Goal: Register for event/course

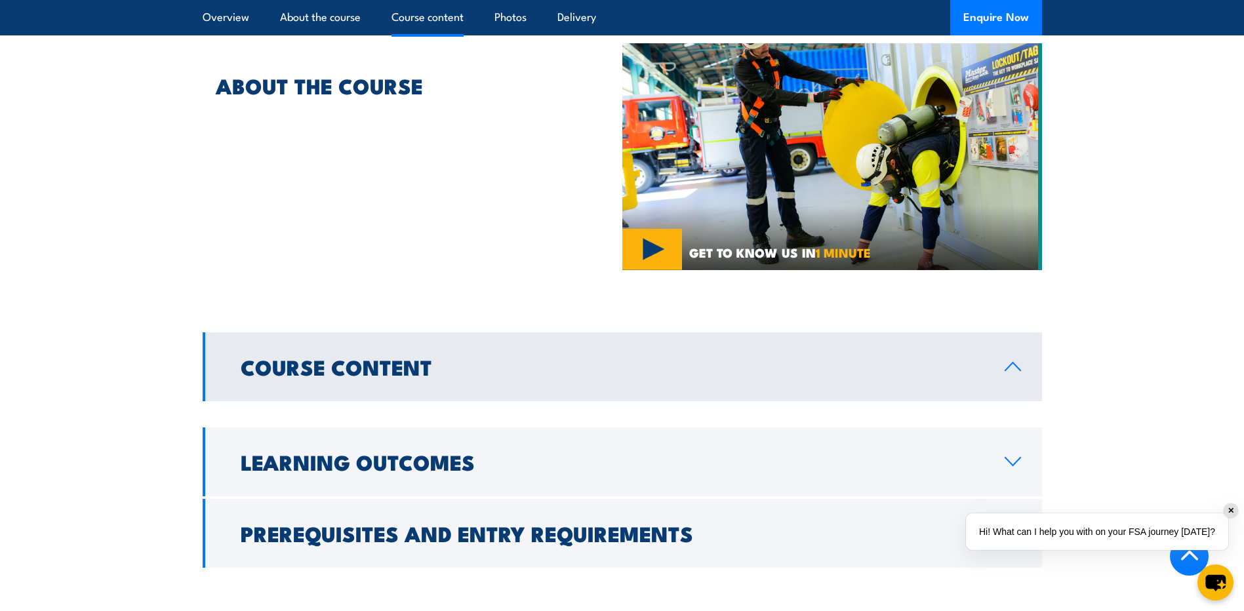
scroll to position [787, 0]
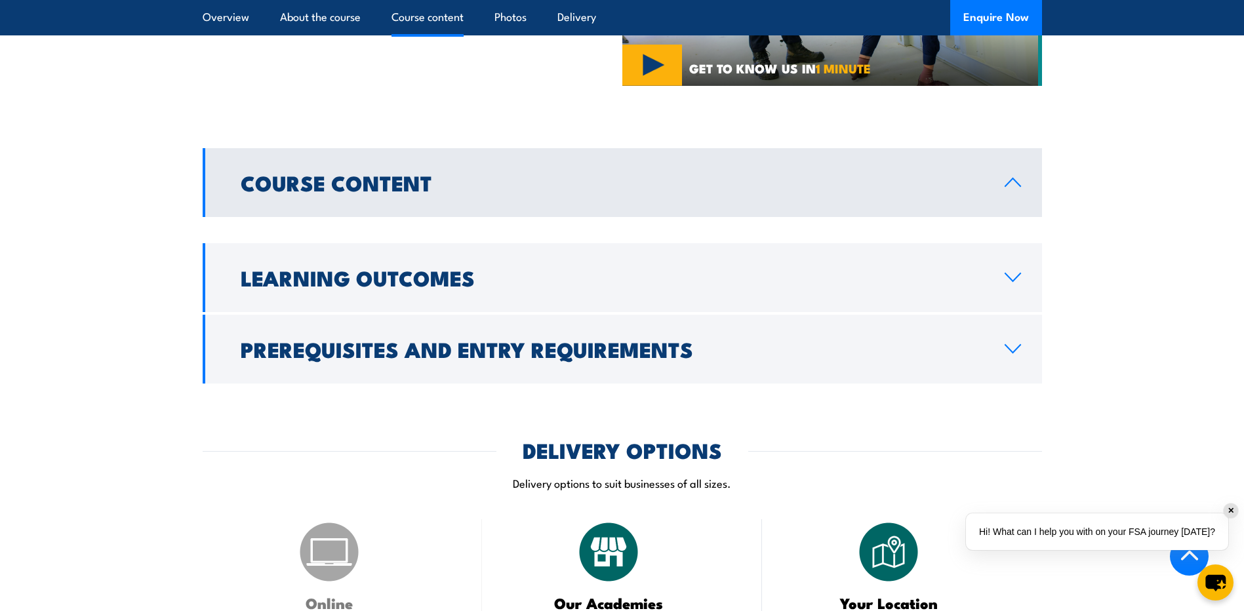
click at [490, 340] on h2 "Prerequisites and Entry Requirements" at bounding box center [612, 349] width 743 height 18
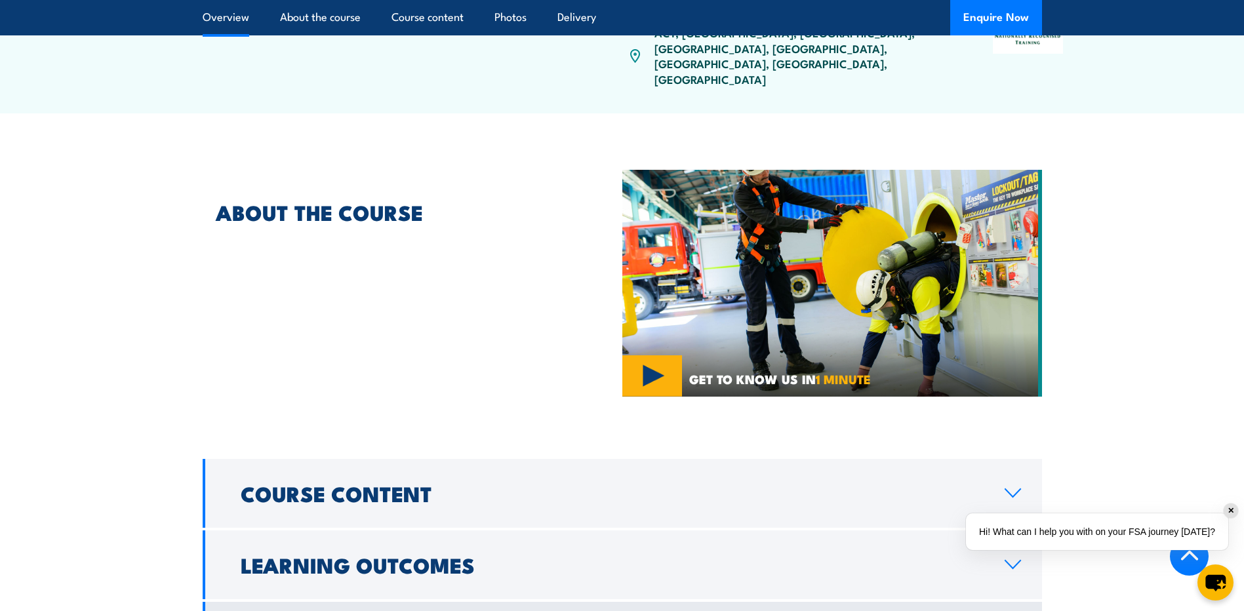
scroll to position [262, 0]
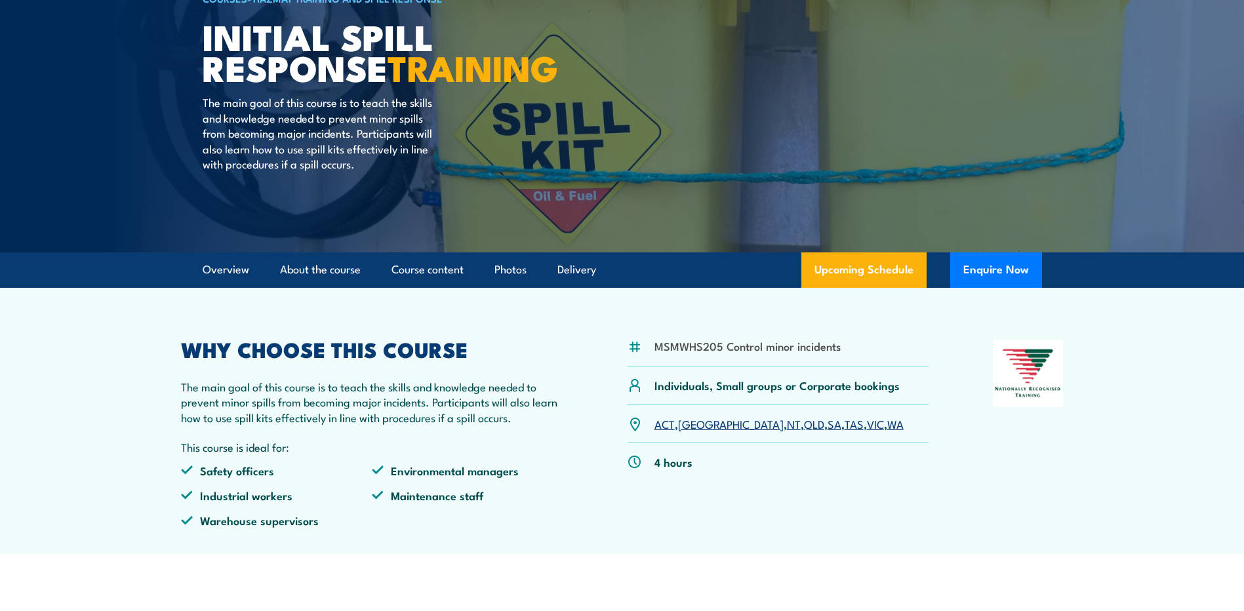
scroll to position [131, 0]
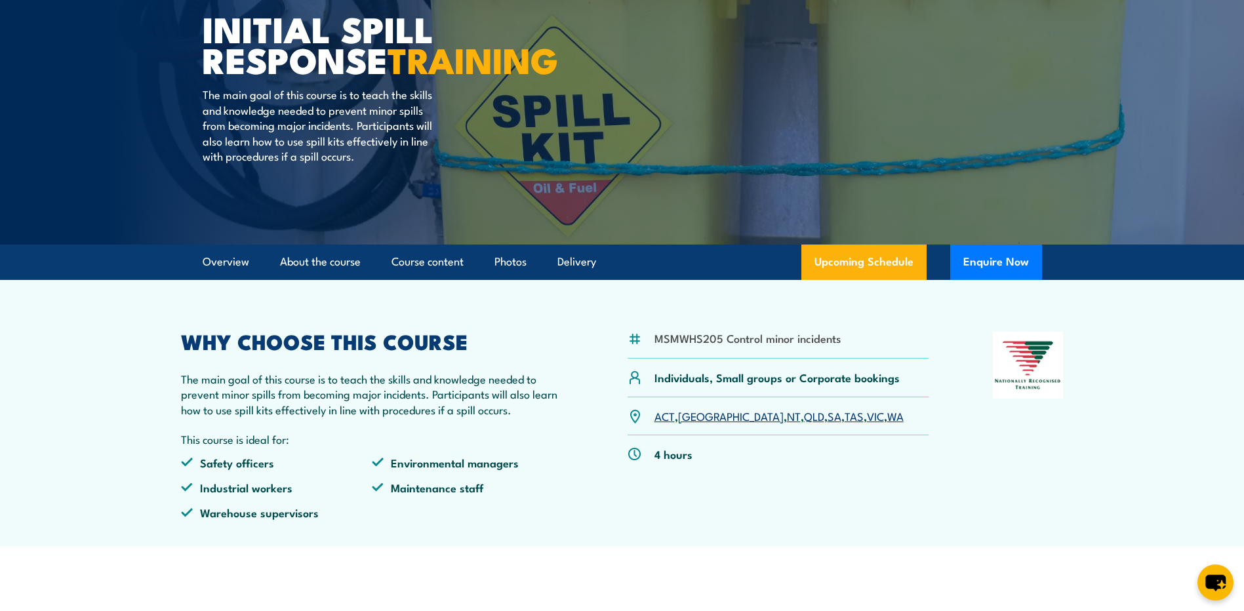
click at [867, 421] on link "VIC" at bounding box center [875, 416] width 17 height 16
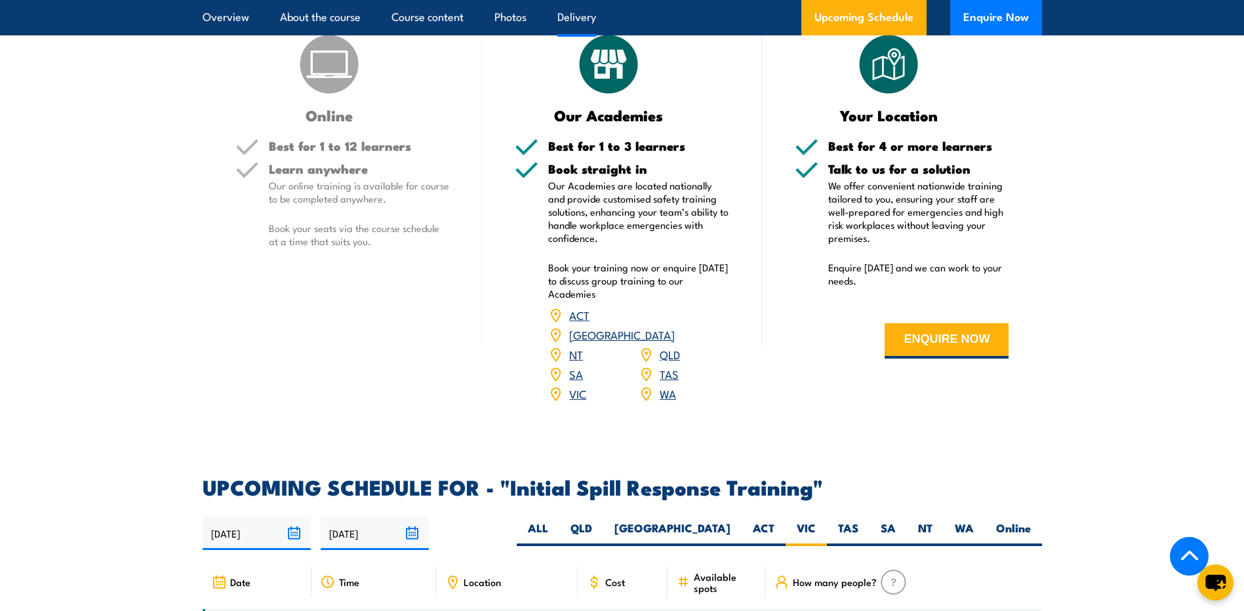
scroll to position [1484, 0]
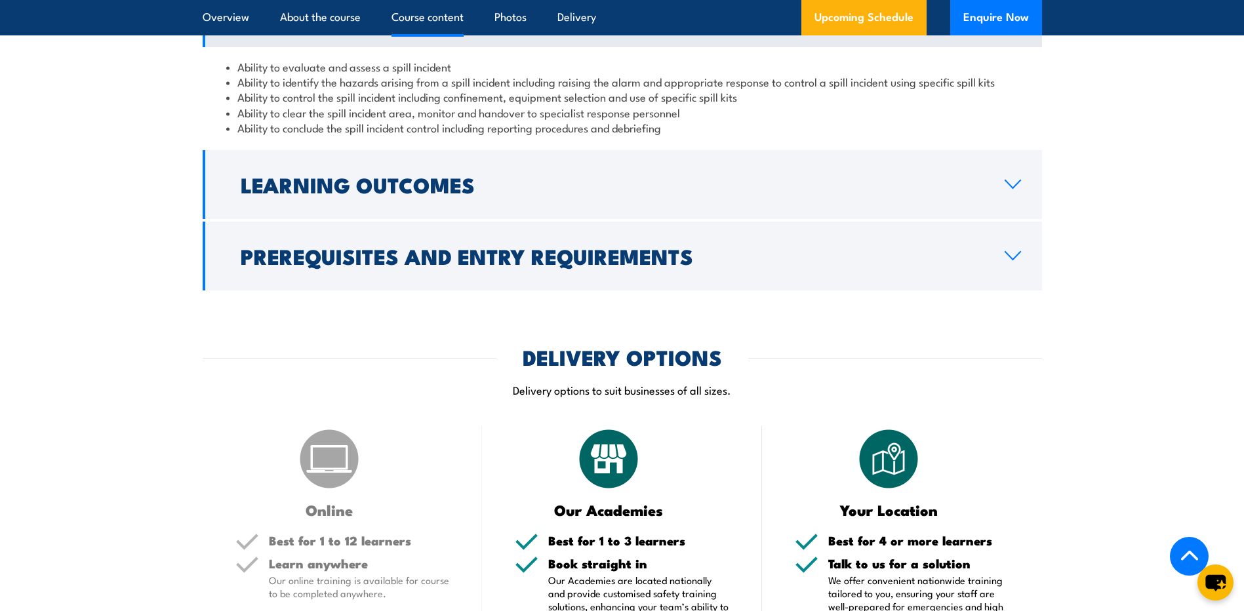
click at [866, 23] on link "Upcoming Schedule" at bounding box center [863, 17] width 125 height 35
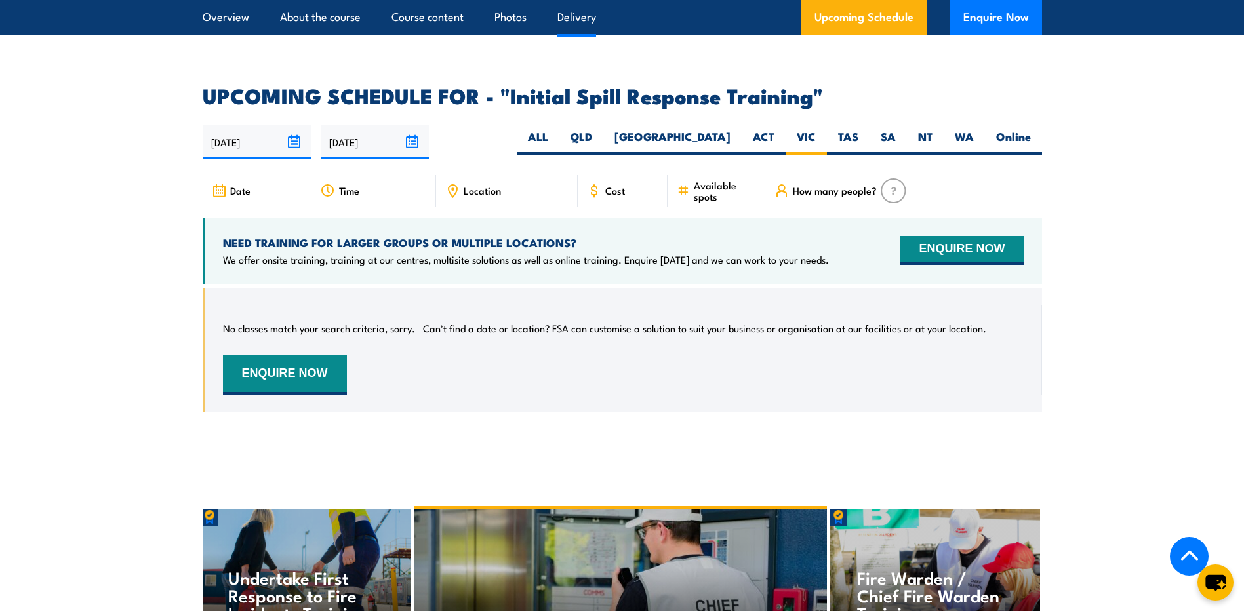
scroll to position [1943, 0]
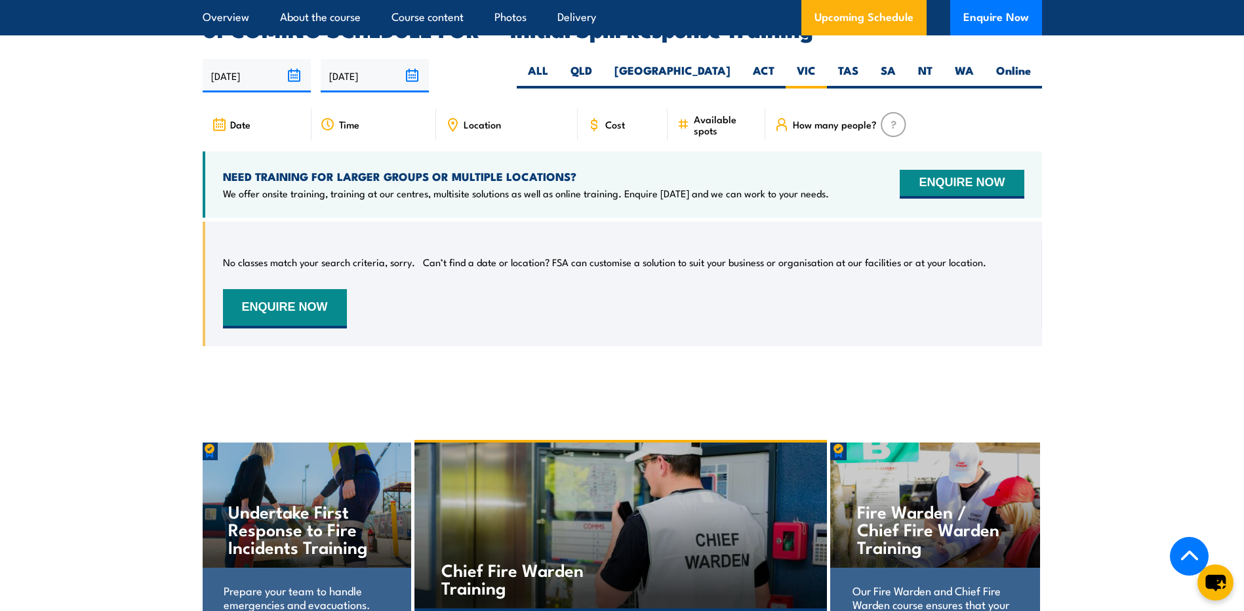
click at [559, 63] on label "ALL" at bounding box center [538, 76] width 43 height 26
click at [557, 63] on input "ALL" at bounding box center [552, 67] width 9 height 9
radio input "true"
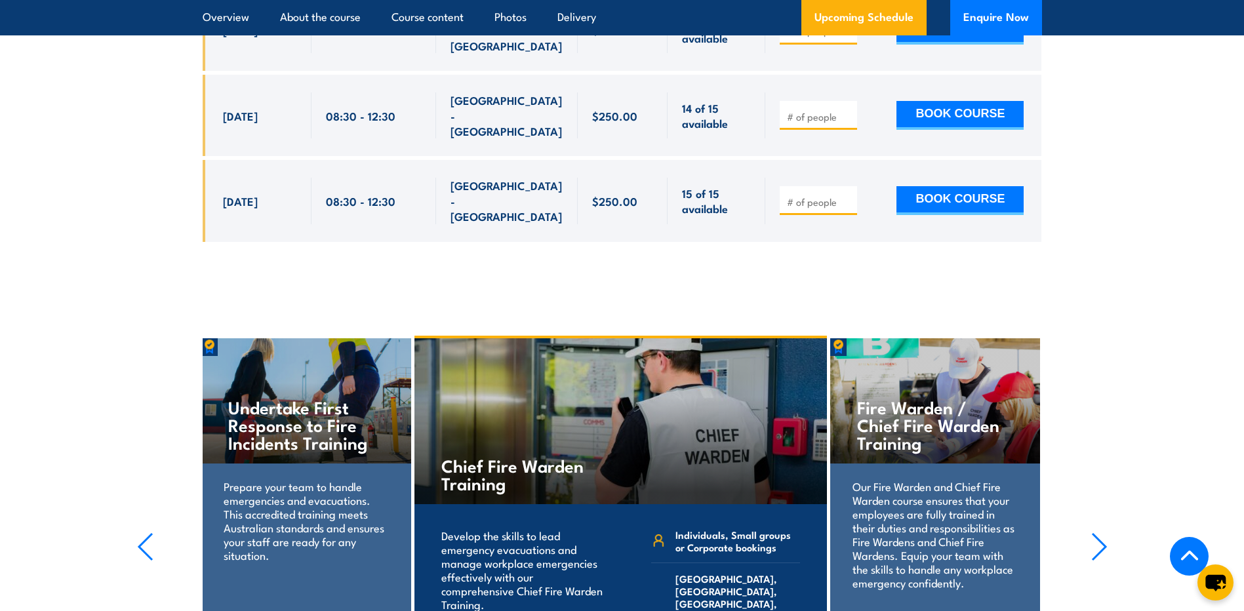
scroll to position [2205, 0]
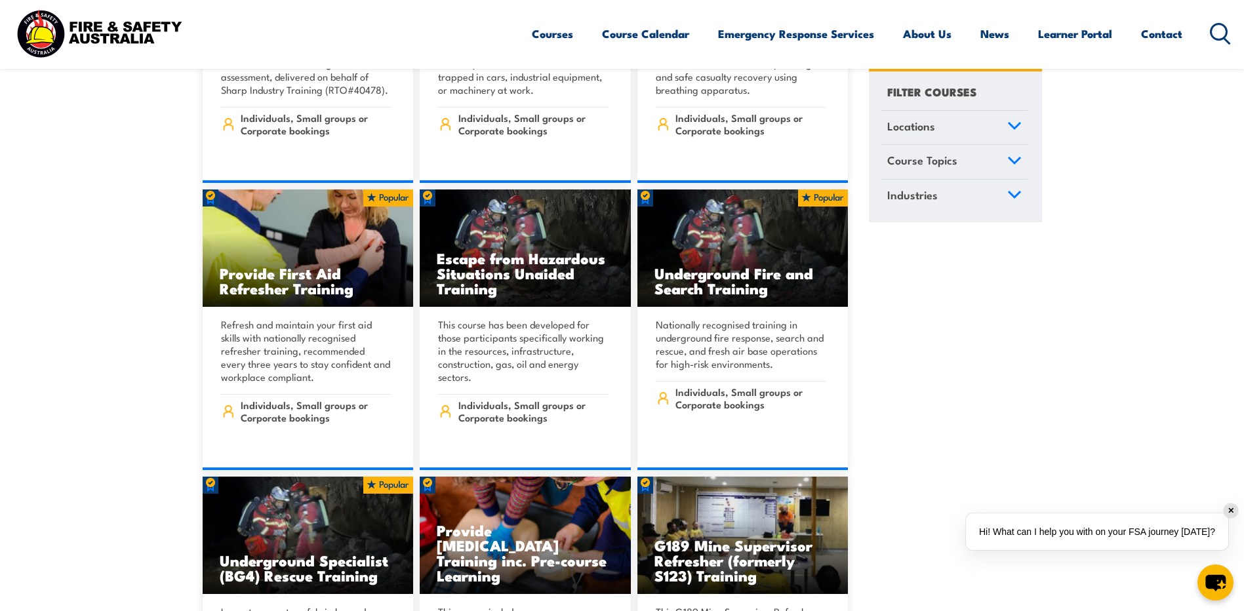
scroll to position [1246, 0]
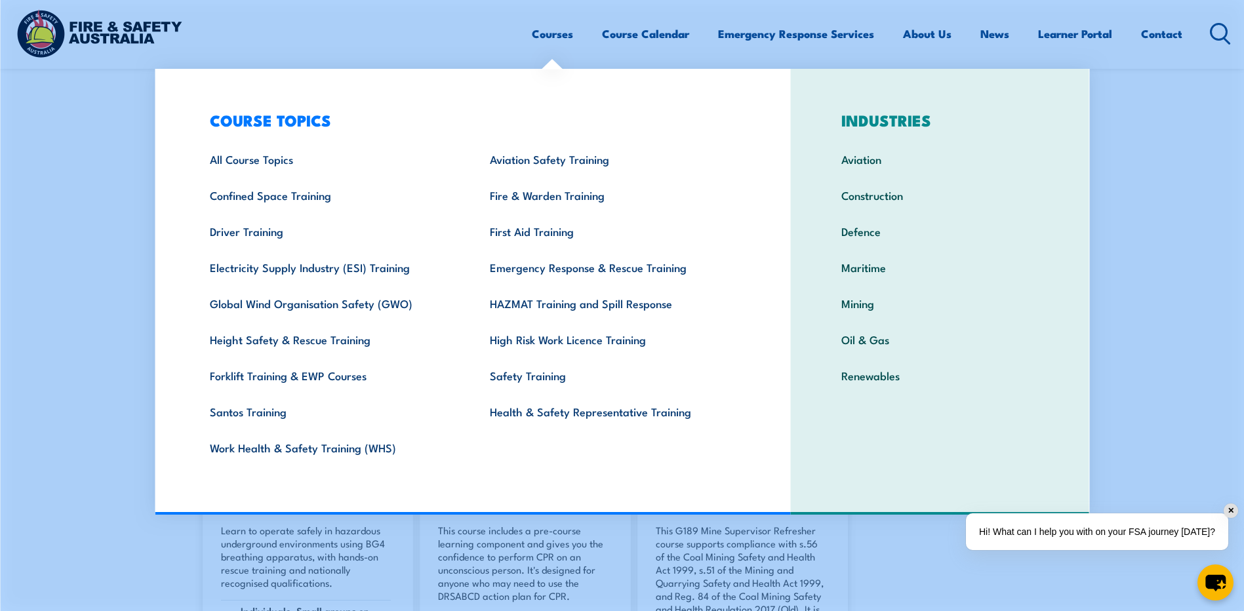
click at [378, 33] on div "Courses Course Calendar Emergency Response Services Services Overview Emergency…" at bounding box center [622, 33] width 1218 height 56
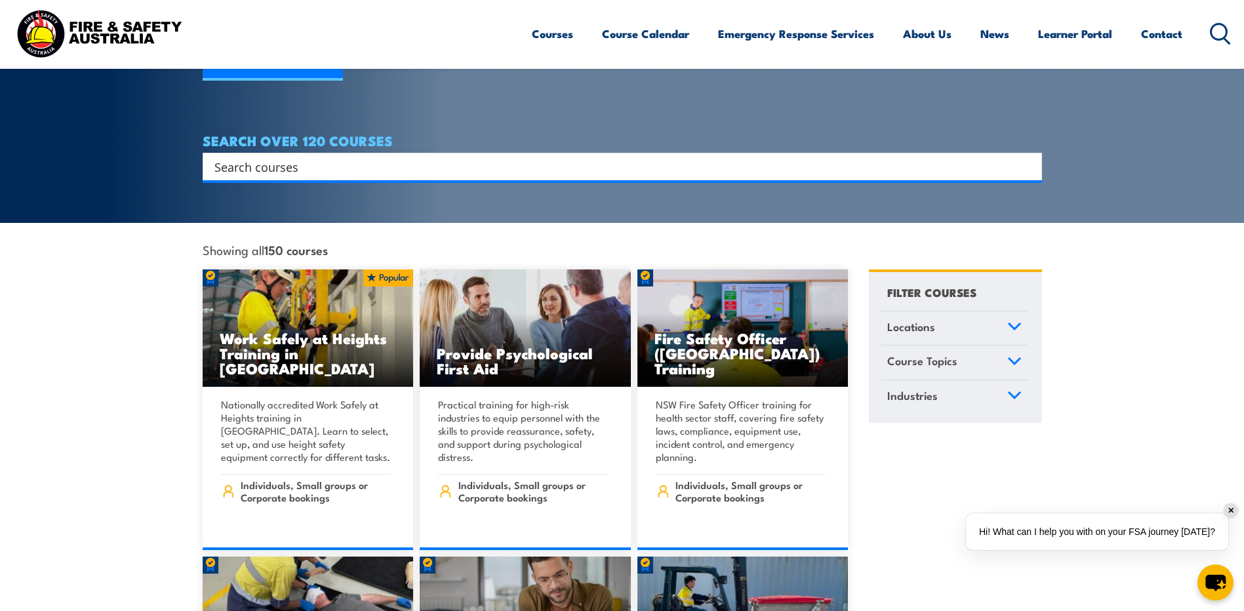
scroll to position [0, 0]
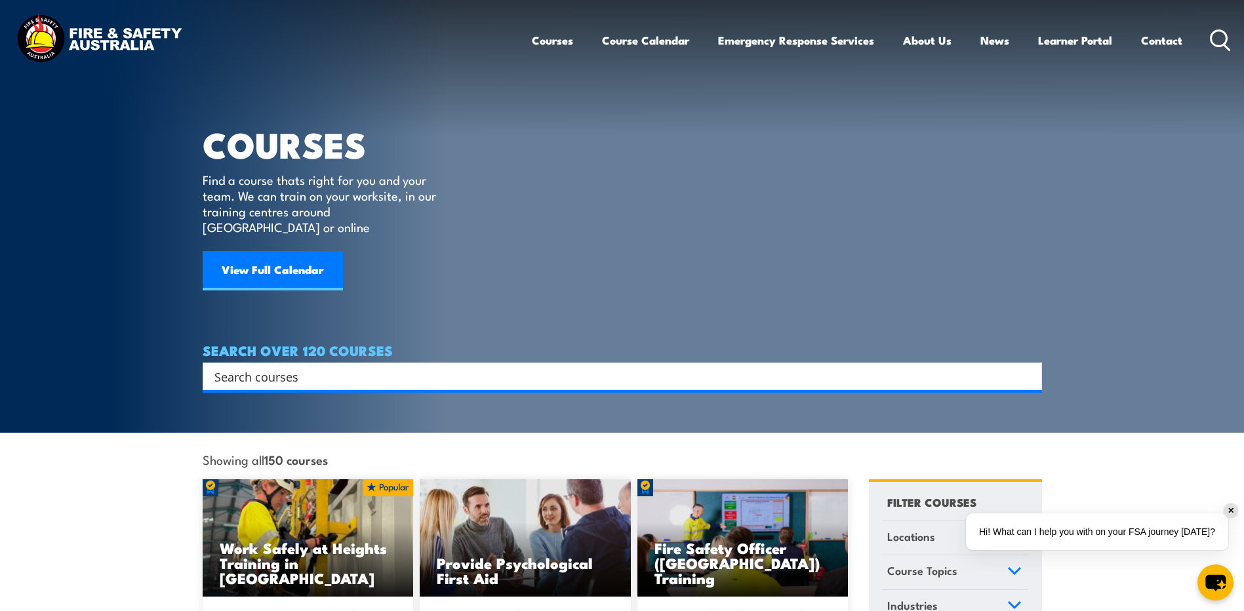
click at [254, 367] on input "Search input" at bounding box center [613, 377] width 799 height 20
type input "free"
